Goal: Find specific page/section: Find specific page/section

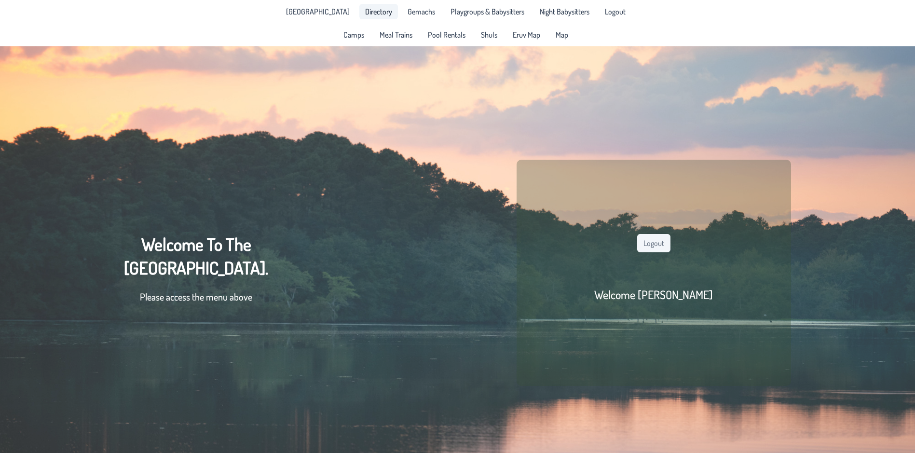
click at [374, 10] on span "Directory" at bounding box center [378, 12] width 27 height 8
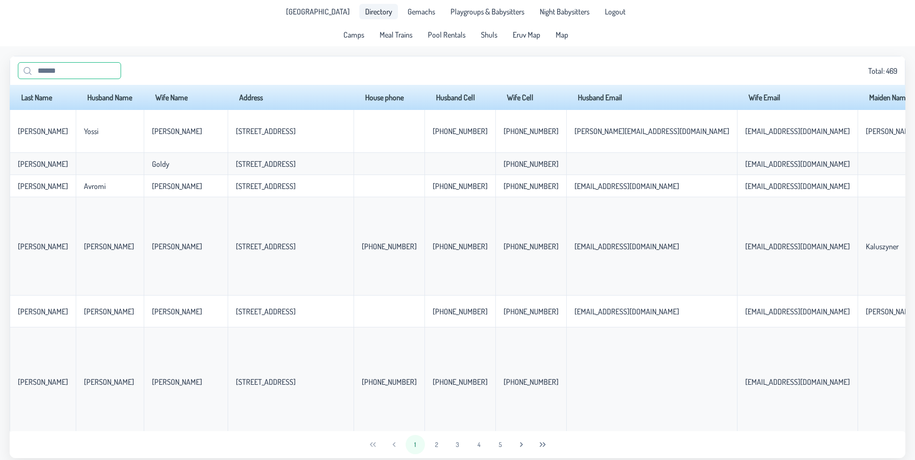
click at [54, 73] on input "text" at bounding box center [69, 70] width 103 height 17
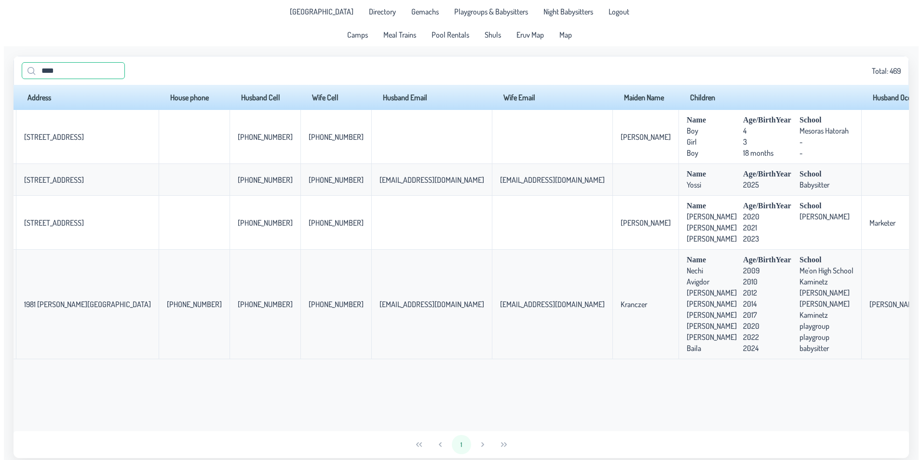
scroll to position [0, 200]
type input "****"
click at [488, 36] on span "Shuls" at bounding box center [489, 35] width 16 height 8
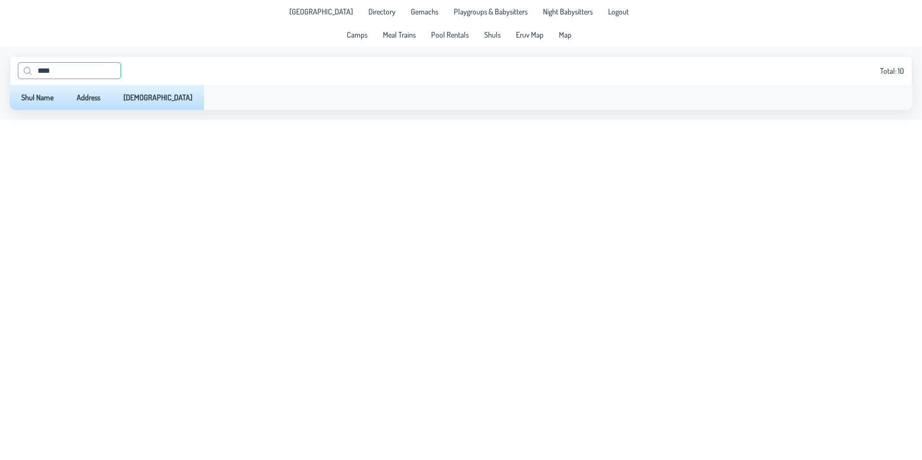
drag, startPoint x: 57, startPoint y: 69, endPoint x: 4, endPoint y: 70, distance: 53.1
click at [4, 70] on app-data "**** Total: 10 Shul Name Address Rabbi" at bounding box center [461, 82] width 922 height 73
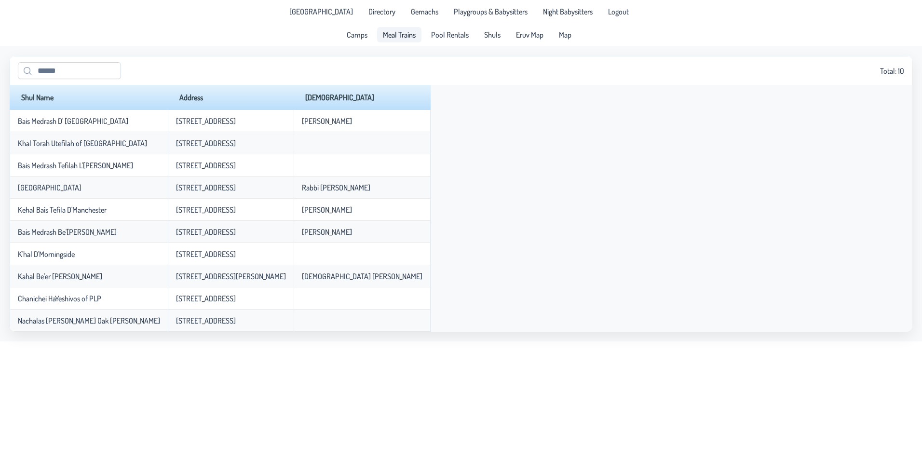
click at [391, 40] on link "Meal Trains" at bounding box center [399, 34] width 44 height 15
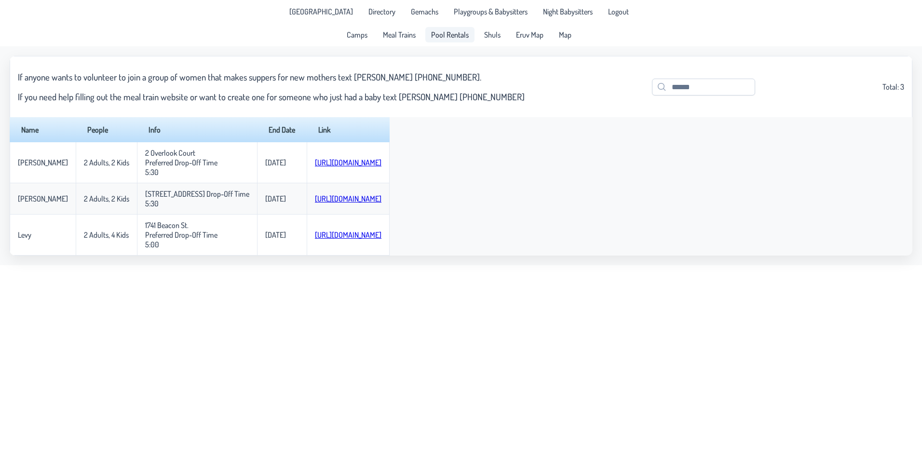
click at [442, 39] on span "Pool Rentals" at bounding box center [450, 35] width 38 height 8
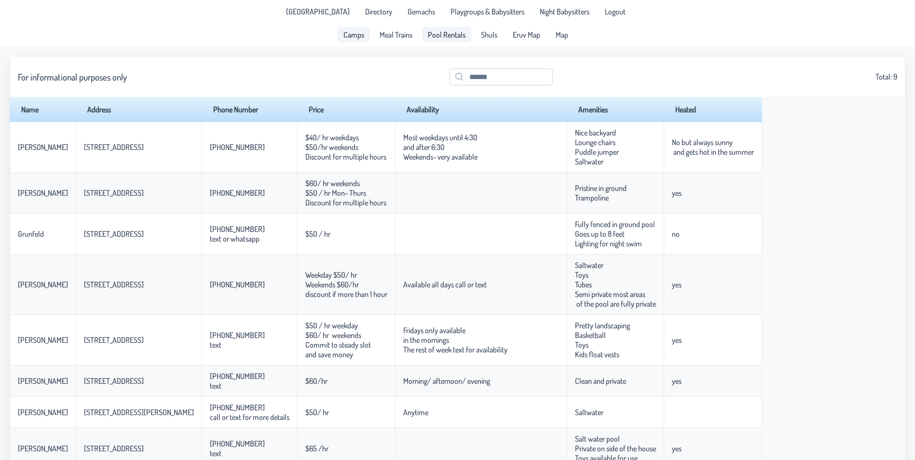
click at [361, 35] on span "Camps" at bounding box center [353, 35] width 21 height 8
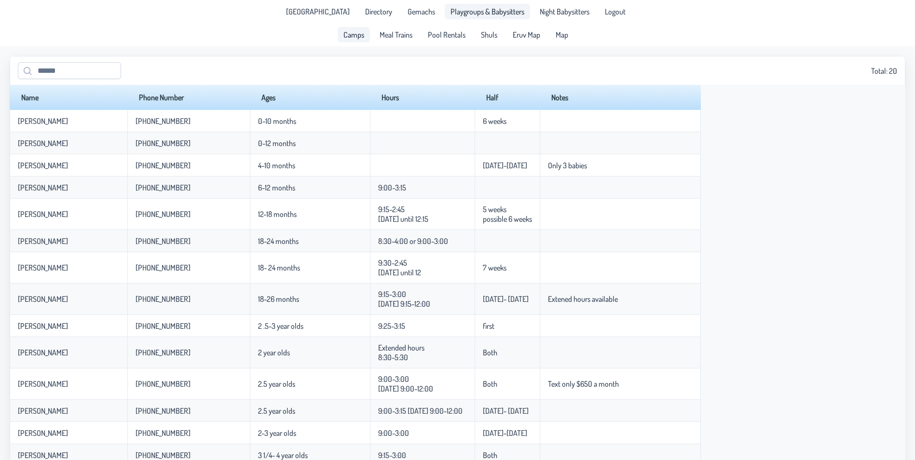
click at [491, 15] on span "Playgroups & Babysitters" at bounding box center [488, 12] width 74 height 8
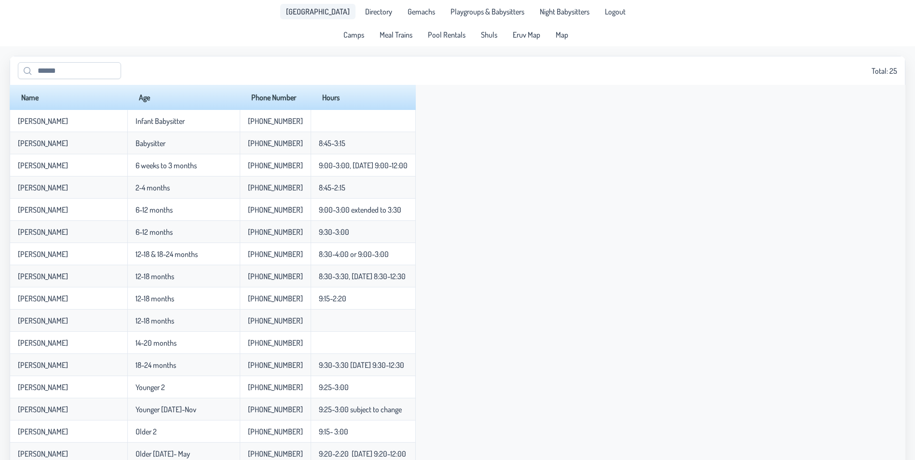
click at [322, 15] on span "[GEOGRAPHIC_DATA]" at bounding box center [318, 12] width 64 height 8
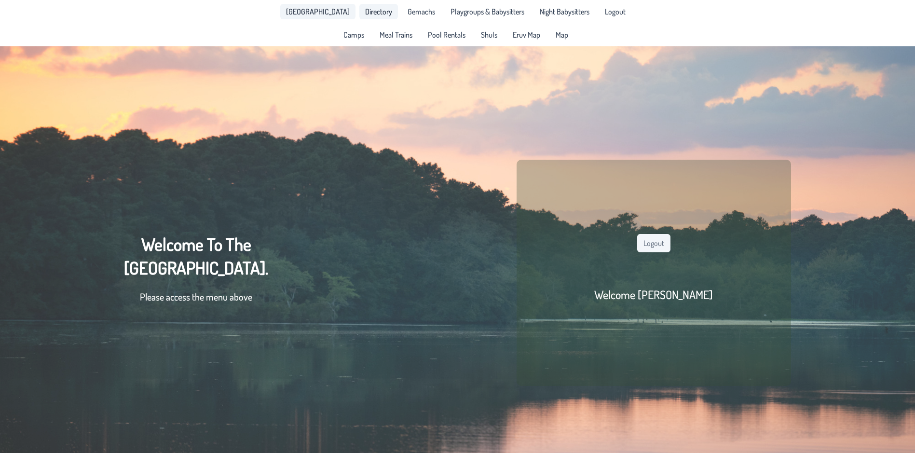
click at [365, 15] on span "Directory" at bounding box center [378, 12] width 27 height 8
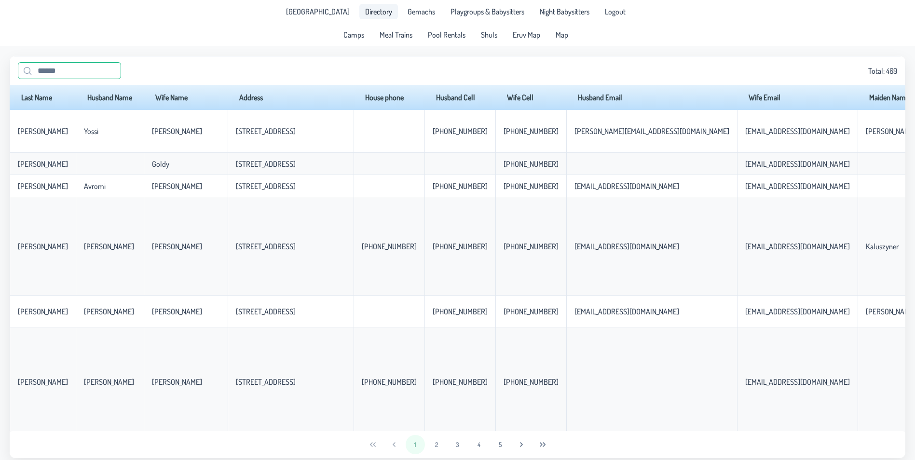
click at [83, 70] on input "text" at bounding box center [69, 70] width 103 height 17
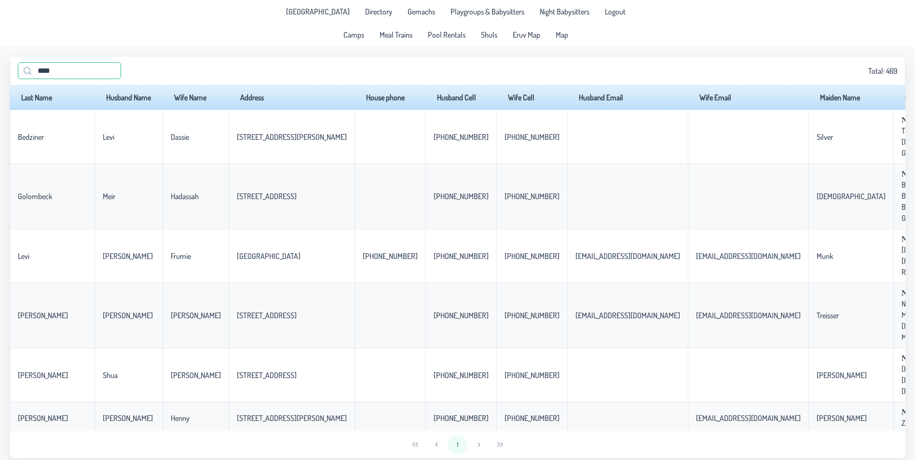
drag, startPoint x: -22, startPoint y: 74, endPoint x: -40, endPoint y: 74, distance: 17.4
click at [0, 74] on html "[GEOGRAPHIC_DATA] Directory Gemachs Playgroups & Babysitters Night Babysitters …" at bounding box center [457, 230] width 915 height 460
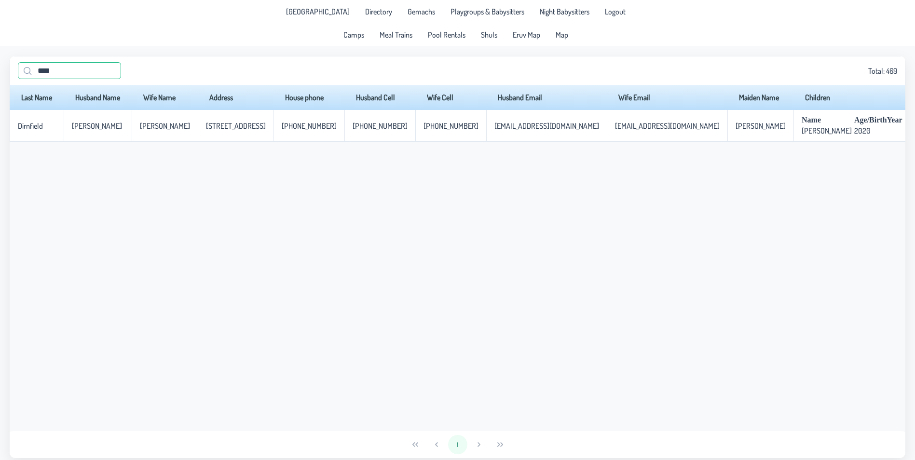
type input "****"
drag, startPoint x: 62, startPoint y: 87, endPoint x: 37, endPoint y: 87, distance: 25.1
click at [37, 87] on tr "Last Name Husband Name Wife Name Address House phone Husband Cell Wife Cell Hus…" at bounding box center [596, 97] width 1173 height 25
drag, startPoint x: 37, startPoint y: 87, endPoint x: 108, endPoint y: 81, distance: 71.7
click at [173, 81] on div "**** Total: 469" at bounding box center [458, 70] width 896 height 29
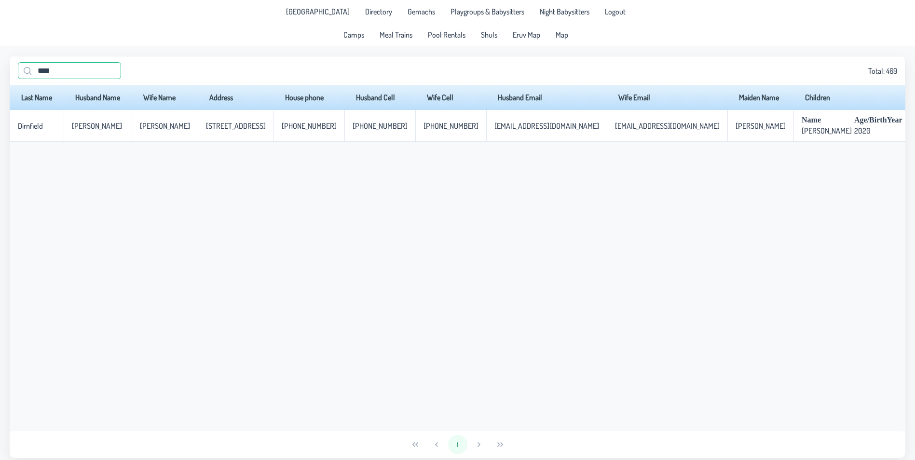
drag, startPoint x: 0, startPoint y: 78, endPoint x: -9, endPoint y: 78, distance: 9.2
click at [0, 78] on html "[GEOGRAPHIC_DATA] Directory Gemachs Playgroups & Babysitters Night Babysitters …" at bounding box center [457, 230] width 915 height 460
